Goal: Information Seeking & Learning: Find specific page/section

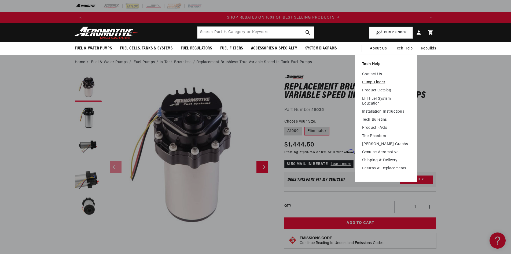
scroll to position [0, 681]
click at [373, 81] on link "Pump Finder" at bounding box center [386, 82] width 48 height 5
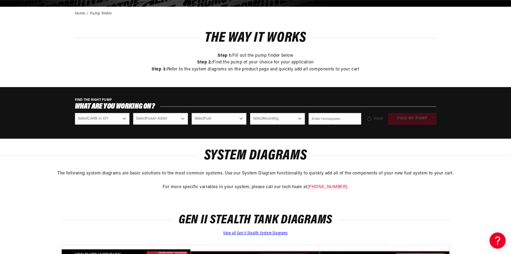
select select "Fuel-Injected"
click at [75, 113] on select "Select CARB or EFI Carbureted Fuel Injected" at bounding box center [102, 119] width 55 height 12
select select "Fuel-Injected"
click at [171, 116] on select "Select Power Adder No - Naturally Aspirated Yes - Forced Induction" at bounding box center [160, 119] width 55 height 12
select select "Yes-Forced-Induction"
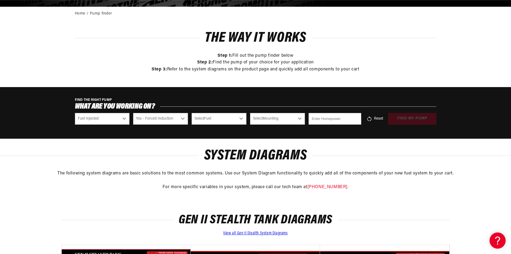
click at [133, 113] on select "Select Power Adder No - Naturally Aspirated Yes - Forced Induction" at bounding box center [160, 119] width 55 height 12
select select "Yes-Forced-Induction"
click at [225, 120] on select "Select Fuel E85 Gas" at bounding box center [219, 119] width 55 height 12
select select "E85"
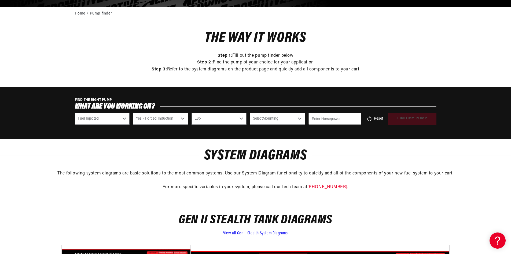
click at [192, 113] on select "Select Fuel E85 Gas" at bounding box center [219, 119] width 55 height 12
select select "E85"
click at [279, 119] on select "Select Mounting External In-Tank" at bounding box center [277, 119] width 55 height 12
select select "In-Tank"
click at [250, 113] on select "Select Mounting External In-Tank" at bounding box center [277, 119] width 55 height 12
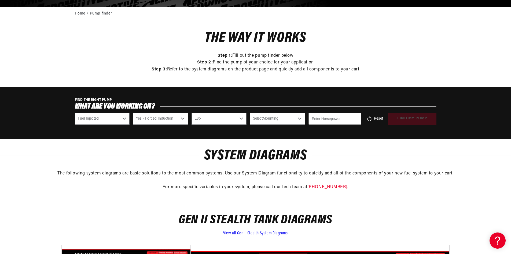
select select "In-Tank"
click at [335, 118] on input "number" at bounding box center [335, 119] width 53 height 12
type input "1000"
click at [355, 133] on div "FIND THE RIGHT PUMP What are you working on? Select CARB or EFI Carbureted Fuel…" at bounding box center [255, 113] width 511 height 52
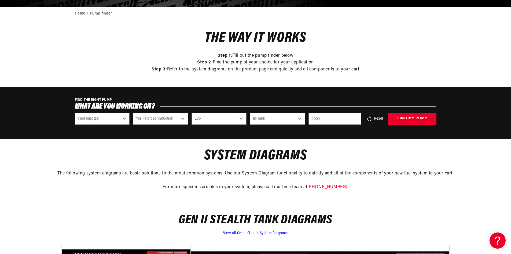
scroll to position [0, 1021]
click at [401, 119] on button "find my pump" at bounding box center [412, 119] width 48 height 12
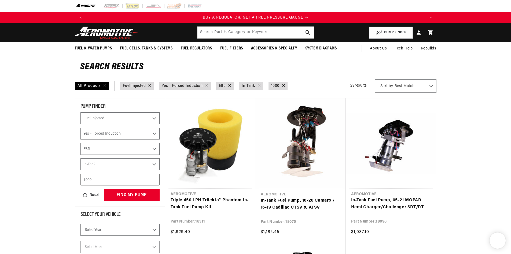
select select "Fuel-Injected"
select select "Yes-Forced-Induction"
select select "E85"
select select "In-Tank"
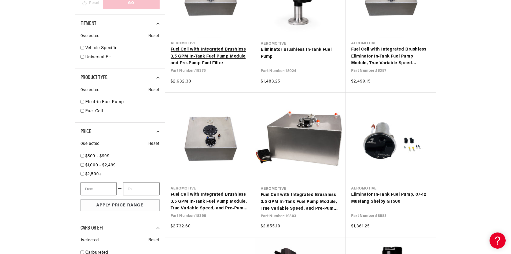
scroll to position [429, 0]
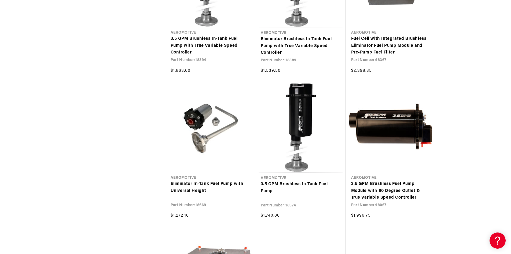
scroll to position [886, 0]
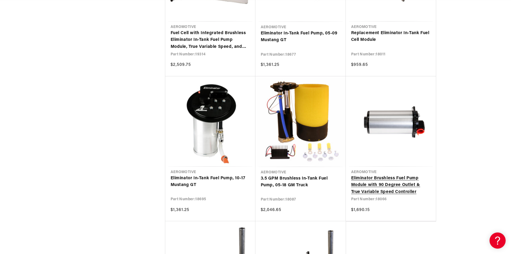
scroll to position [0, 340]
click at [384, 179] on link "Eliminator Brushless Fuel Pump Module with 90 Degree Outlet & True Variable Spe…" at bounding box center [390, 185] width 79 height 21
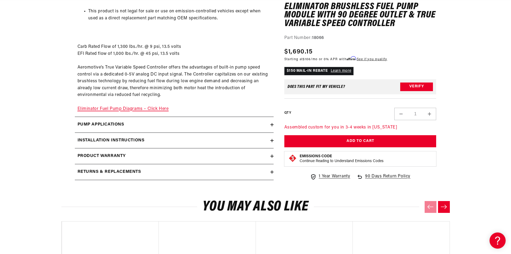
scroll to position [0, 1021]
click at [121, 107] on link "Eliminator Fuel Pump Diagrams – Click Here" at bounding box center [123, 109] width 91 height 4
